Goal: Information Seeking & Learning: Learn about a topic

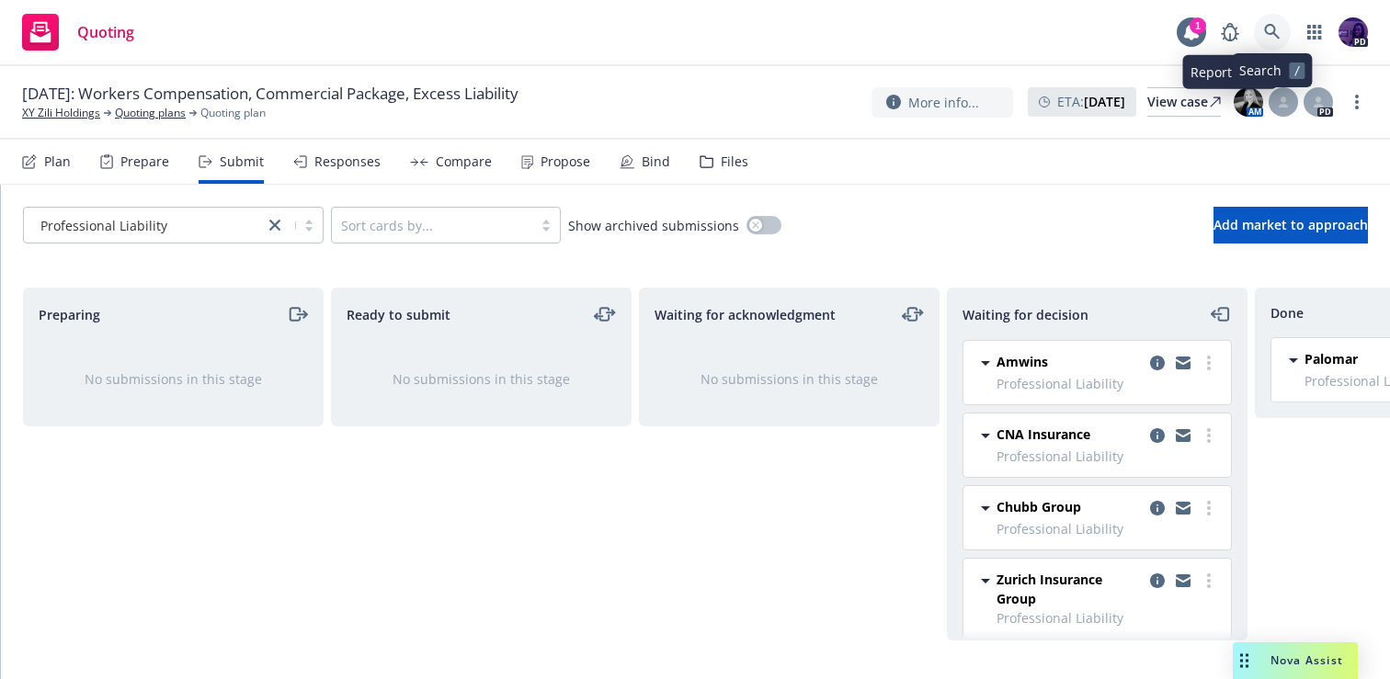
click at [1261, 35] on link at bounding box center [1272, 32] width 37 height 37
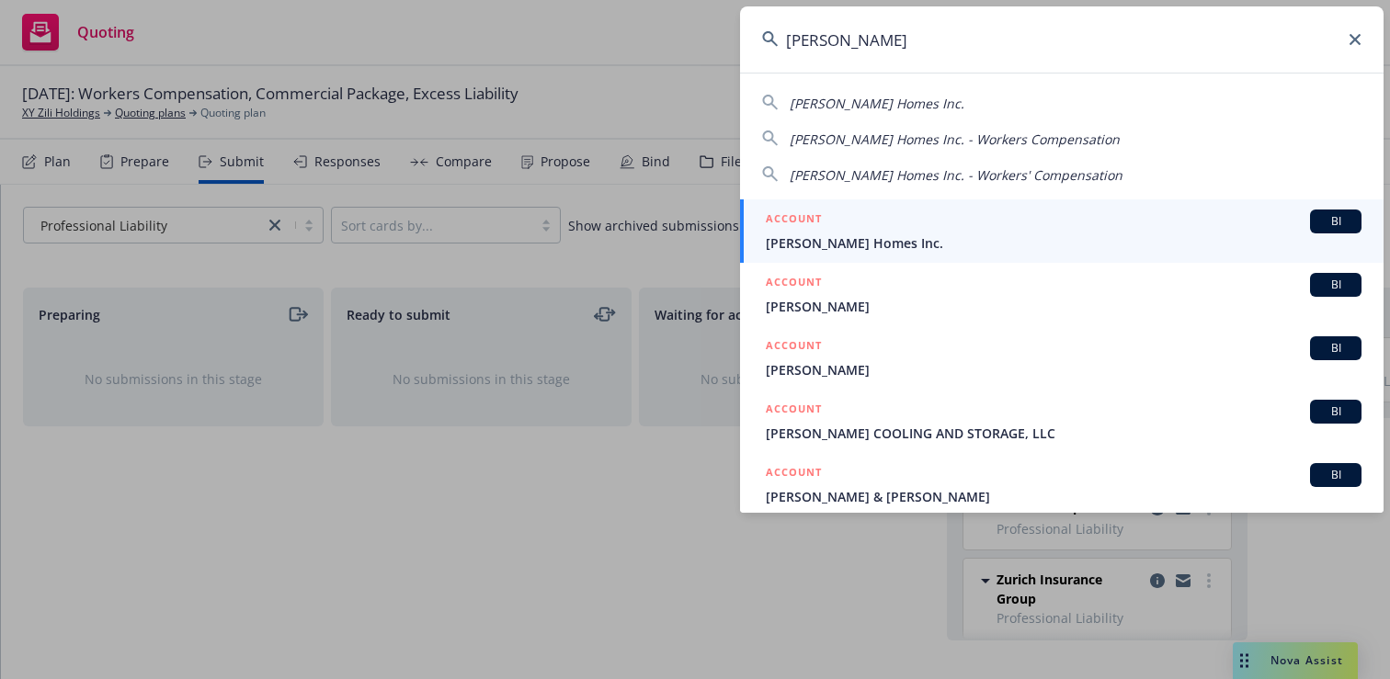
type input "[PERSON_NAME]"
click at [979, 255] on link "ACCOUNT BI [PERSON_NAME] Homes Inc." at bounding box center [1061, 230] width 643 height 63
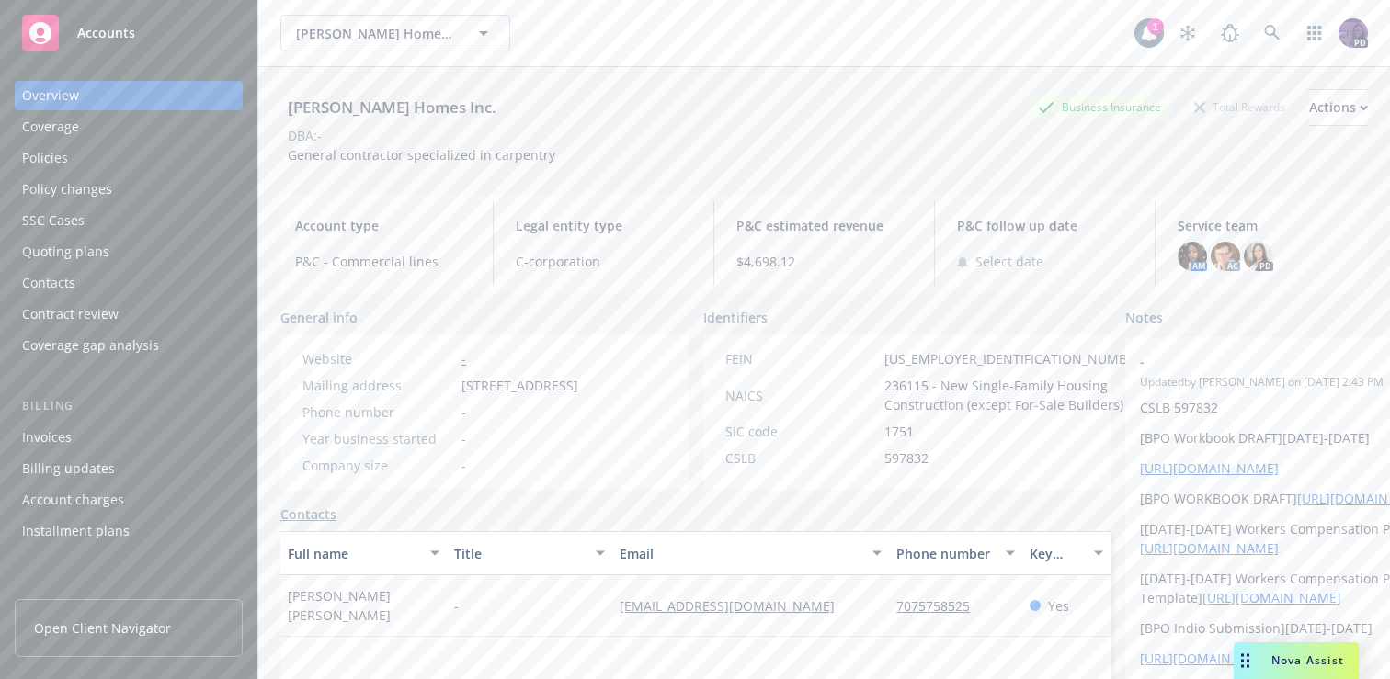
click at [199, 259] on div "Quoting plans" at bounding box center [128, 251] width 213 height 29
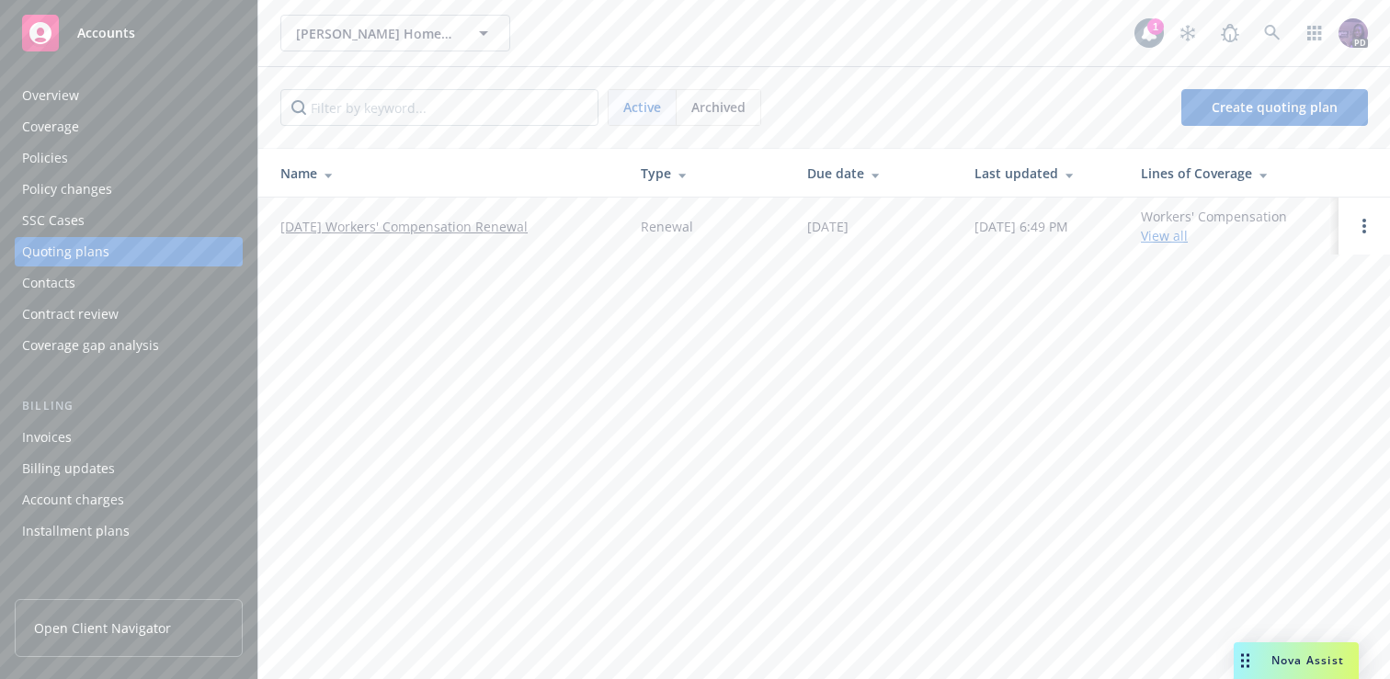
click at [467, 231] on link "10/01/25 Workers' Compensation Renewal" at bounding box center [403, 226] width 247 height 19
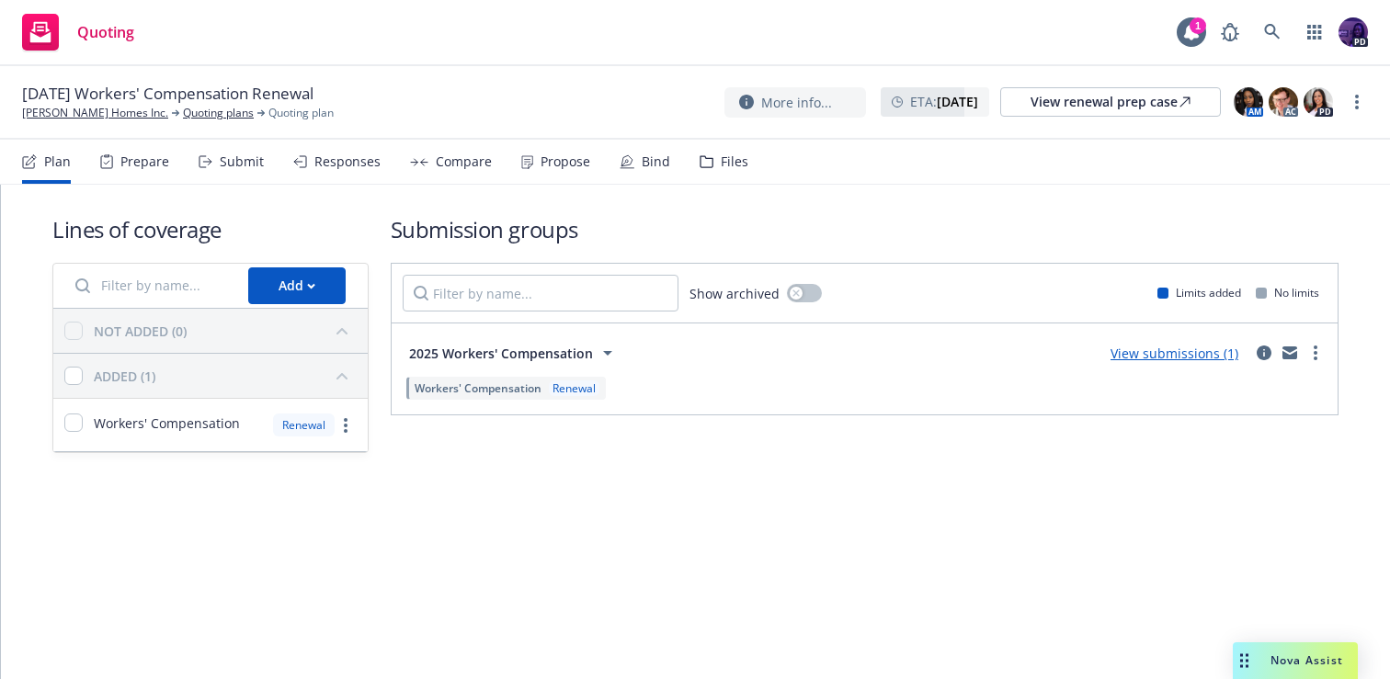
click at [641, 170] on div "Bind" at bounding box center [645, 162] width 51 height 44
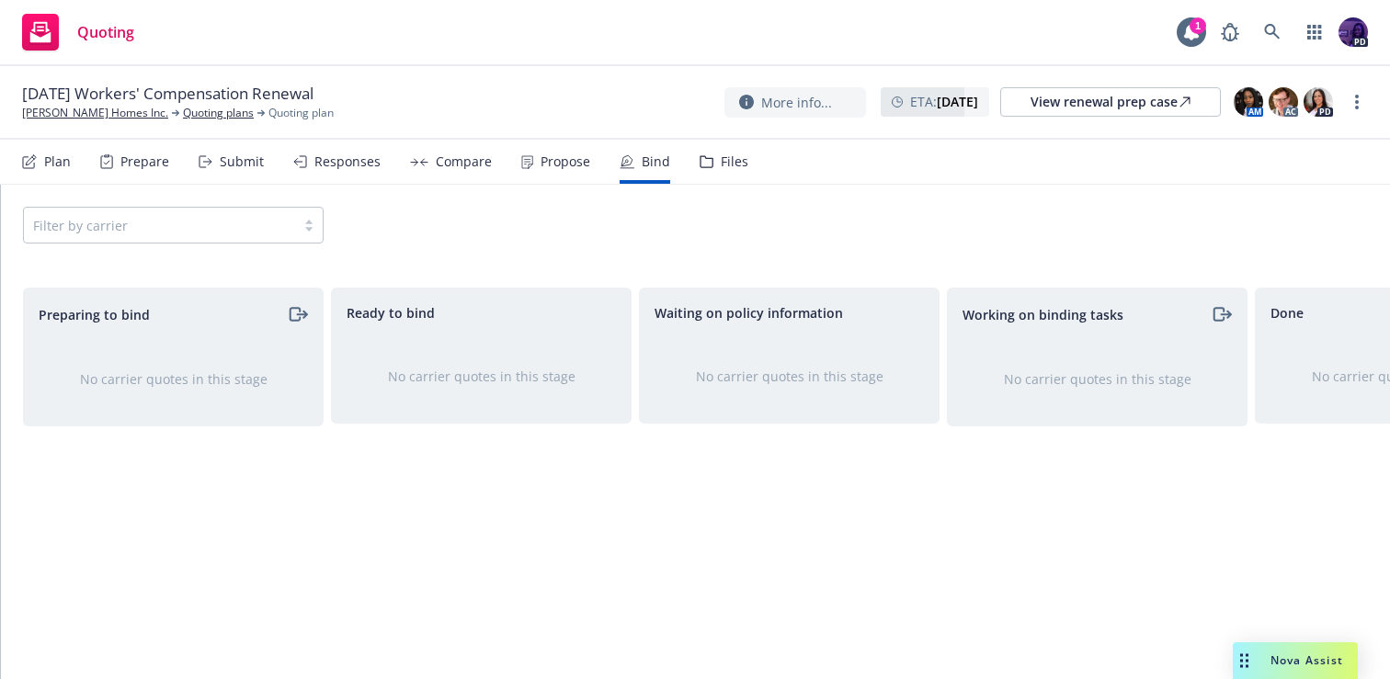
click at [571, 165] on div "Propose" at bounding box center [565, 161] width 50 height 15
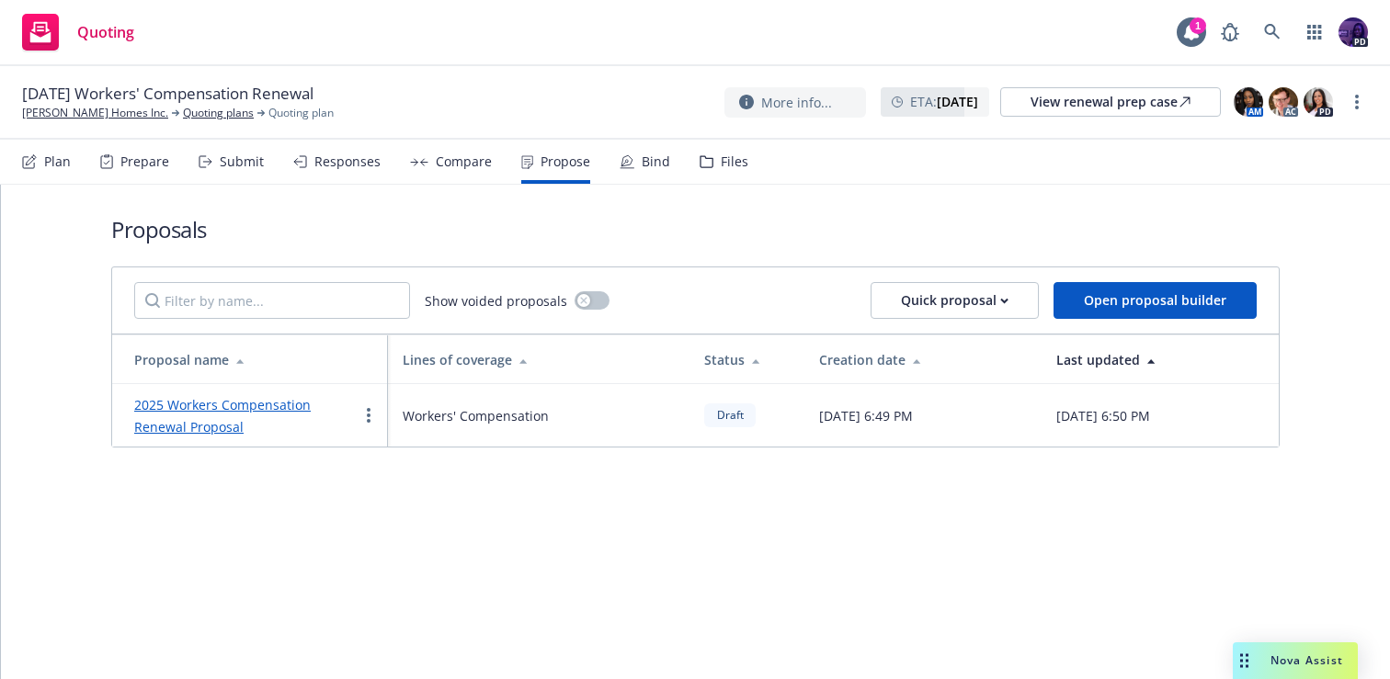
click at [158, 402] on link "2025 Workers Compensation Renewal Proposal" at bounding box center [222, 416] width 176 height 40
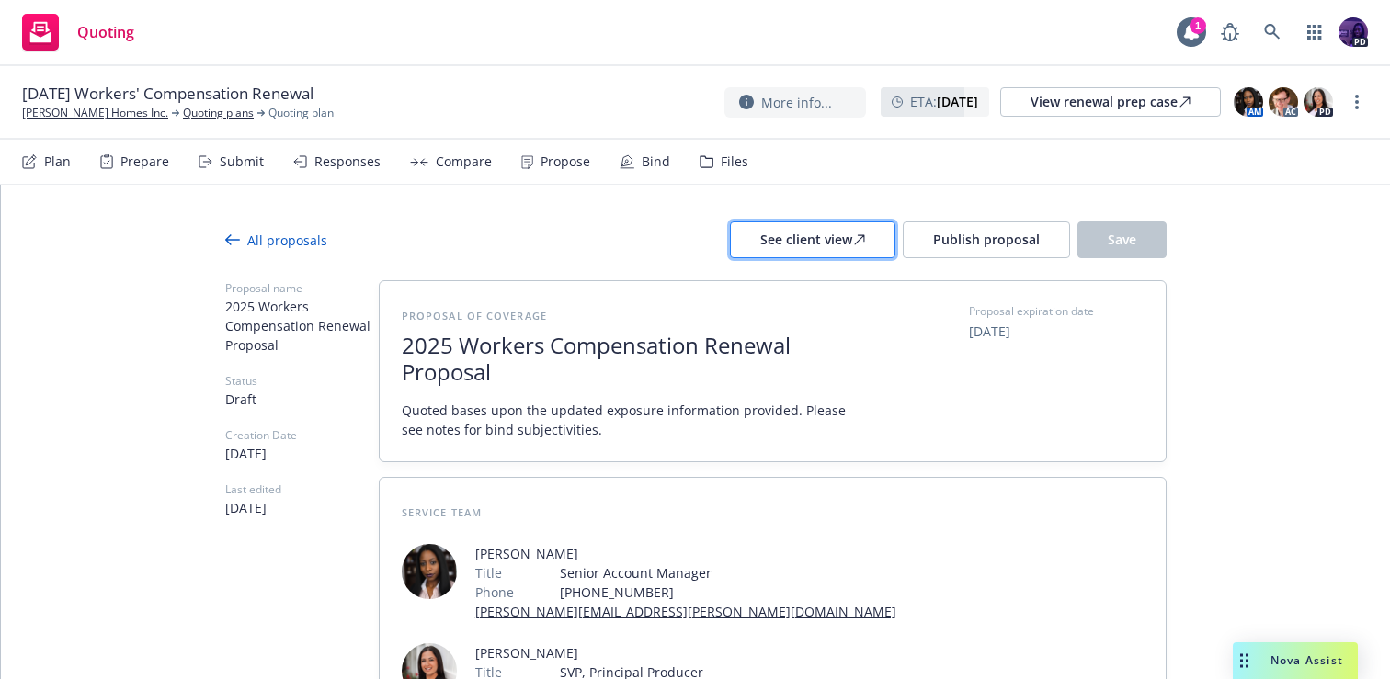
click at [879, 251] on button "See client view" at bounding box center [812, 240] width 165 height 37
type textarea "x"
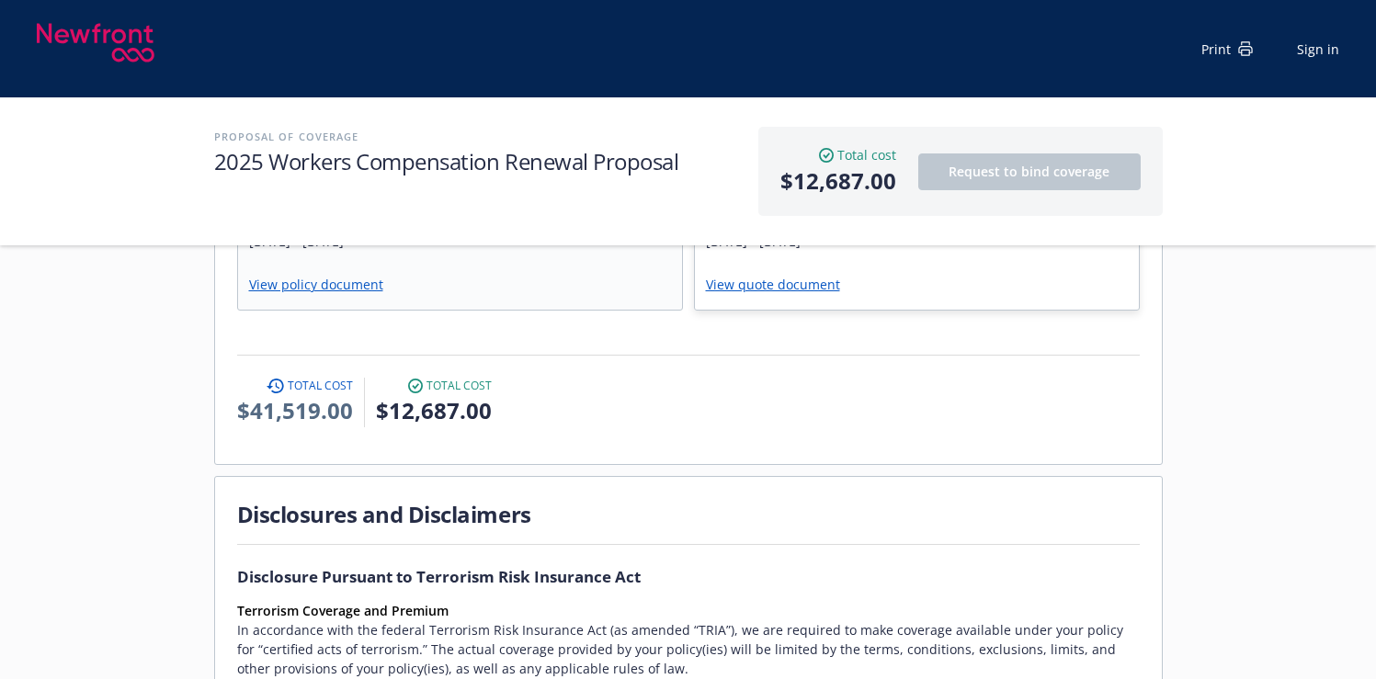
scroll to position [726, 0]
